Goal: Find specific page/section: Find specific page/section

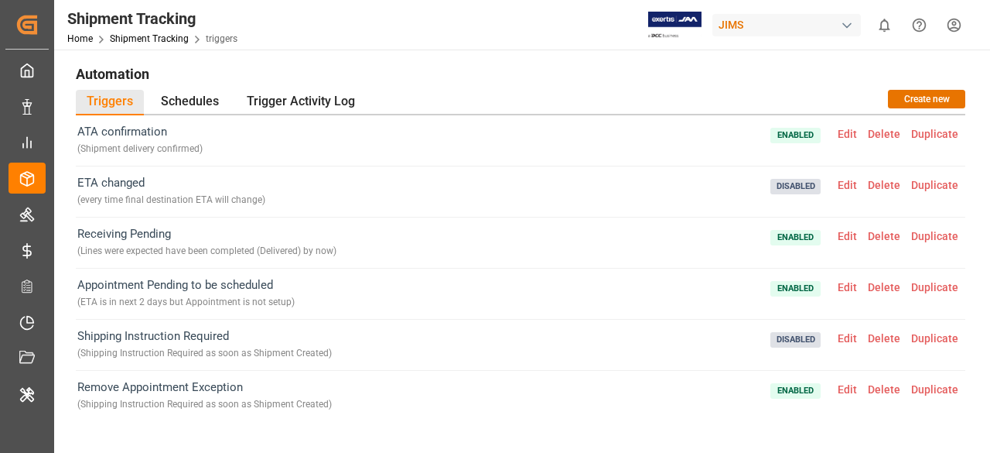
scroll to position [651, 0]
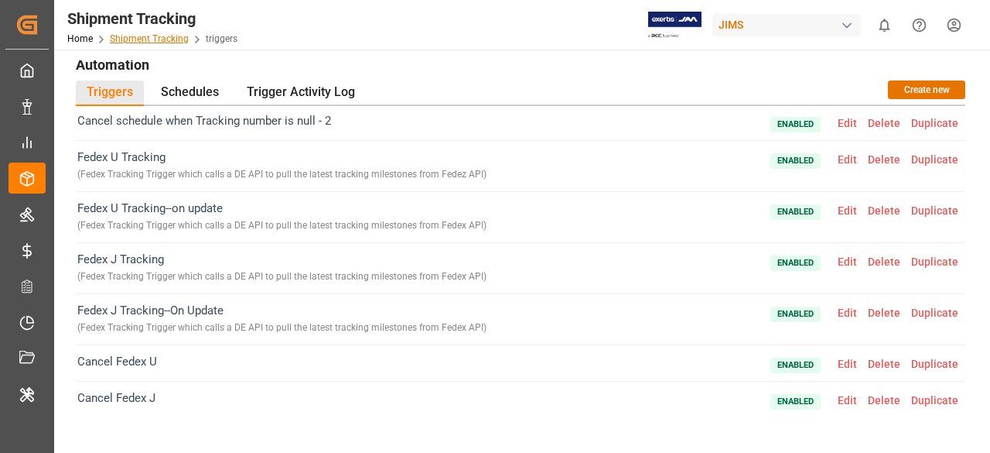
click at [173, 39] on link "Shipment Tracking" at bounding box center [149, 38] width 79 height 11
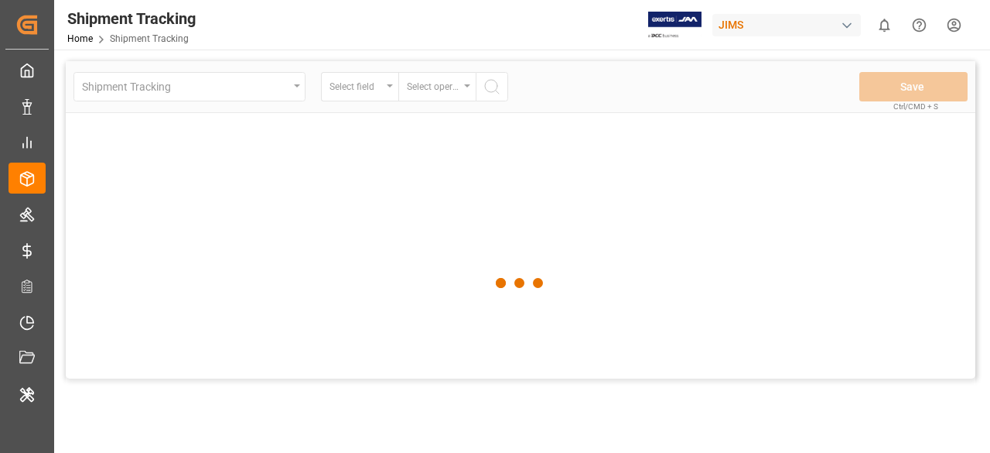
click at [348, 26] on div "Shipment Tracking Home Shipment Tracking [PERSON_NAME] 0 Notifications Only sho…" at bounding box center [516, 25] width 947 height 50
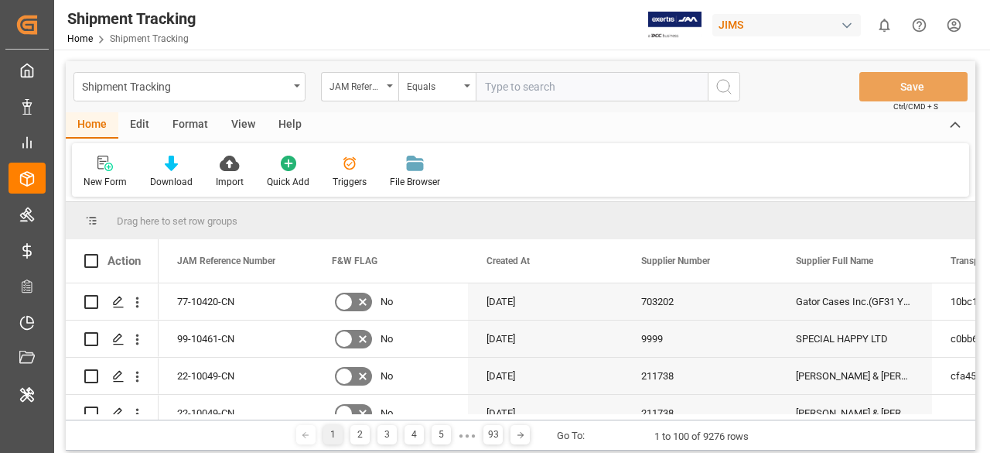
click at [409, 29] on div "Shipment Tracking Home Shipment Tracking [PERSON_NAME] 0 Notifications Only sho…" at bounding box center [516, 25] width 947 height 50
click at [401, 60] on div "Shipment Tracking JAM Reference Number Equals Save Ctrl/CMD + S Home Edit Forma…" at bounding box center [520, 395] width 933 height 691
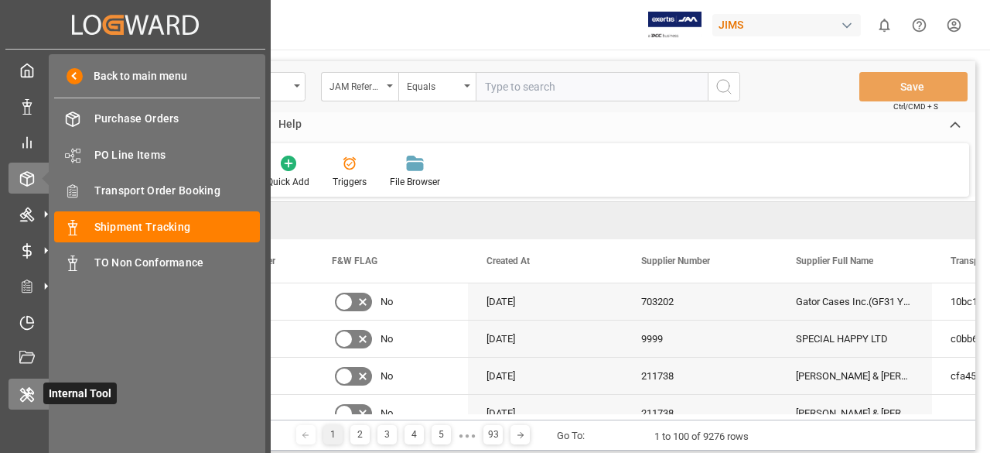
click at [30, 401] on icon at bounding box center [26, 394] width 15 height 15
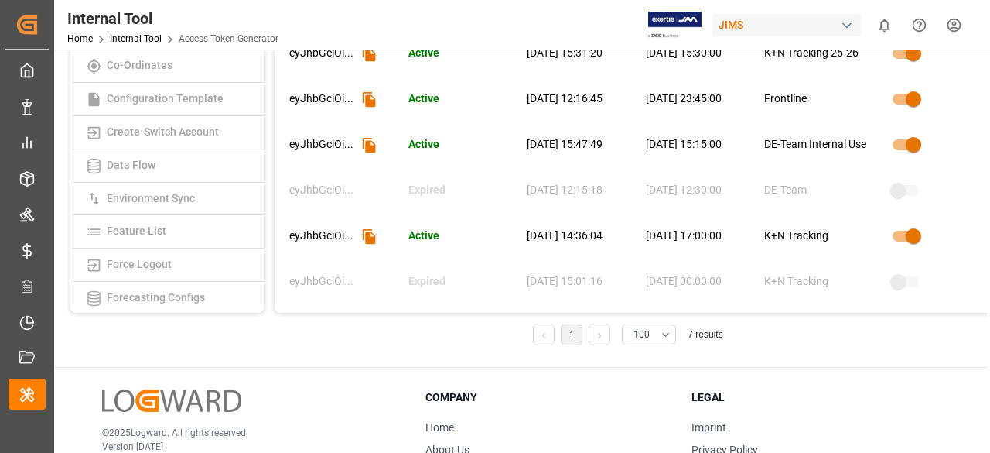
scroll to position [77, 0]
